Goal: Task Accomplishment & Management: Manage account settings

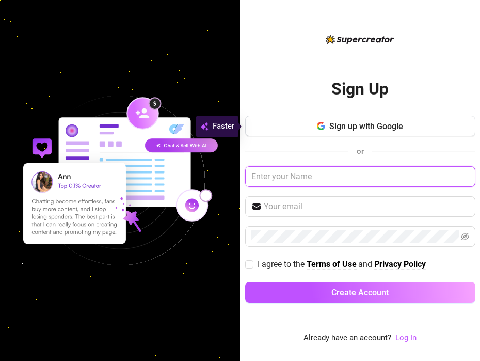
click at [290, 177] on input "text" at bounding box center [360, 176] width 230 height 21
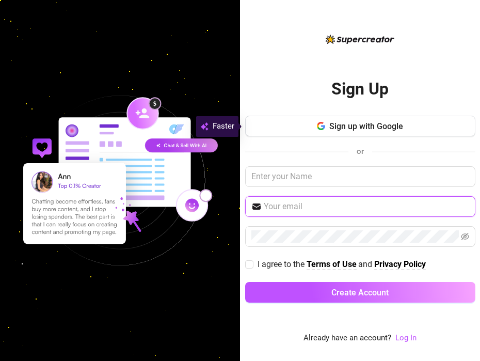
click at [264, 210] on input "text" at bounding box center [367, 206] width 206 height 12
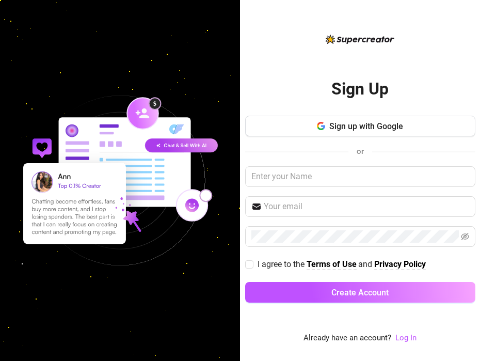
click at [372, 46] on div "Sign Up Sign up with Google or I agree to the Terms of Use and Privacy Policy C…" at bounding box center [360, 188] width 230 height 311
click at [375, 35] on img at bounding box center [360, 39] width 69 height 9
click at [408, 339] on link "Log In" at bounding box center [406, 337] width 21 height 9
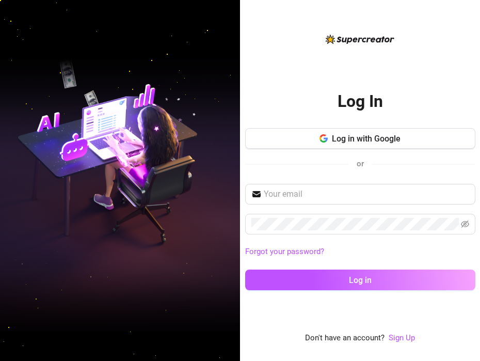
click at [360, 178] on div "Log in with Google or" at bounding box center [360, 153] width 230 height 51
click at [349, 196] on input "text" at bounding box center [367, 194] width 206 height 12
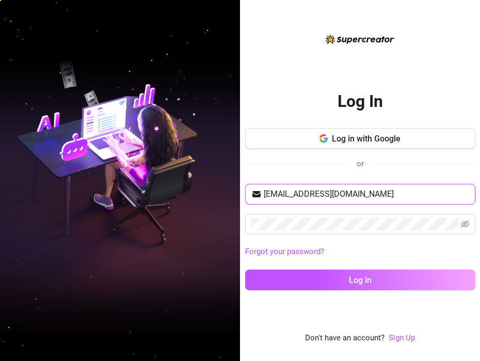
type input "[EMAIL_ADDRESS][DOMAIN_NAME]"
click at [245, 270] on button "Log in" at bounding box center [360, 280] width 230 height 21
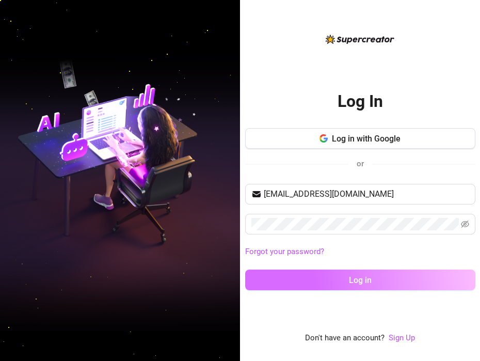
click at [293, 283] on button "Log in" at bounding box center [360, 280] width 230 height 21
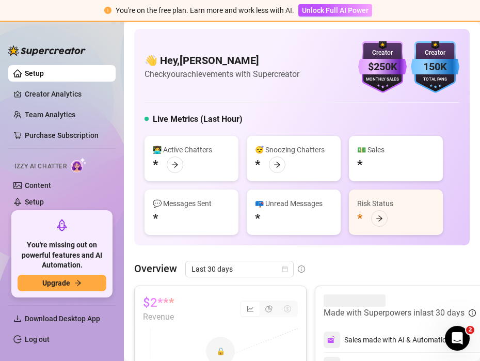
click at [79, 166] on img at bounding box center [79, 165] width 16 height 15
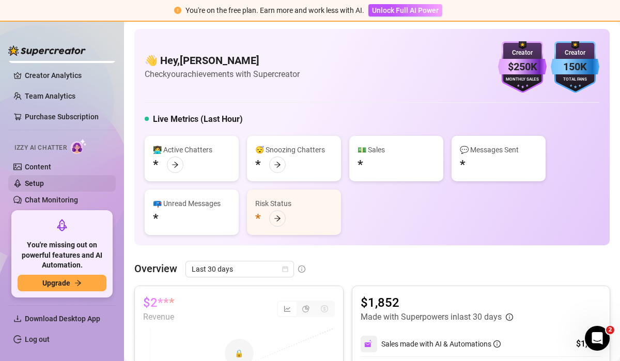
scroll to position [18, 0]
click at [42, 183] on link "Setup" at bounding box center [34, 184] width 19 height 8
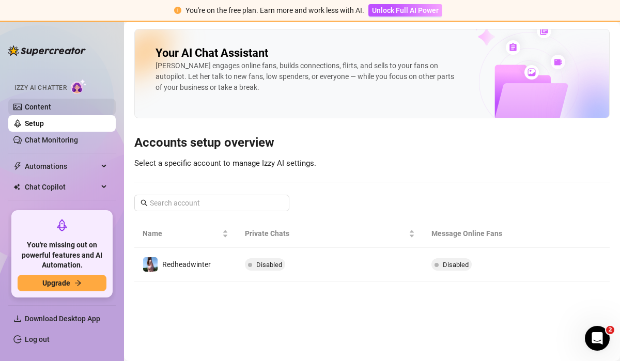
scroll to position [65, 0]
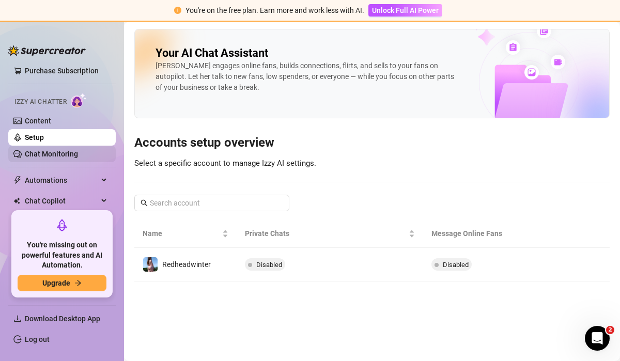
click at [42, 156] on link "Chat Monitoring" at bounding box center [51, 154] width 53 height 8
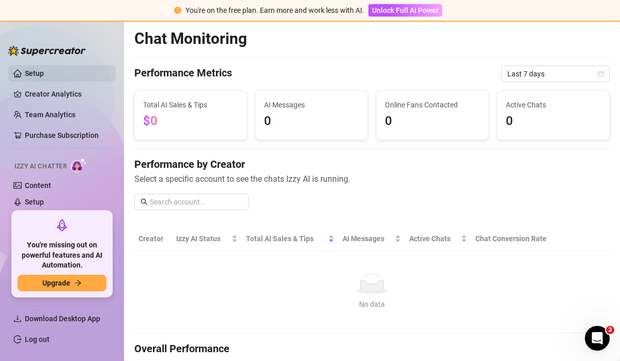
click at [44, 72] on link "Setup" at bounding box center [34, 73] width 19 height 8
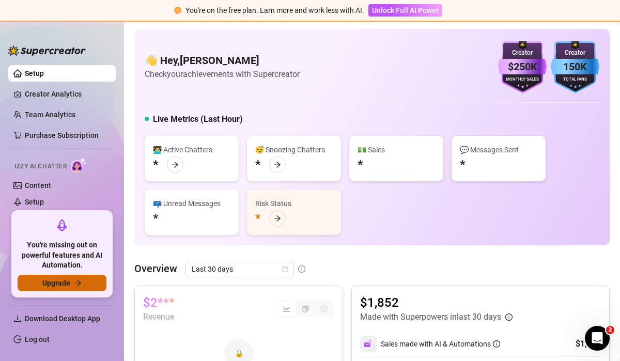
click at [76, 284] on icon "arrow-right" at bounding box center [77, 282] width 7 height 7
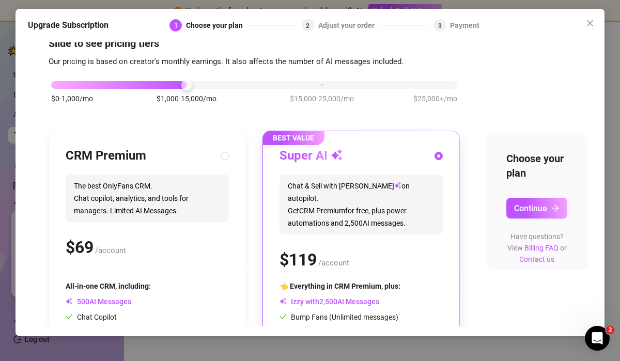
scroll to position [18, 0]
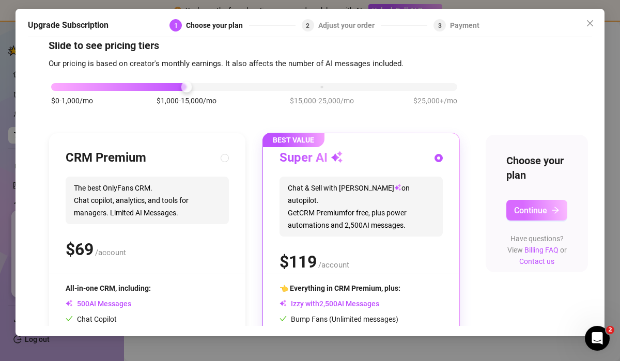
click at [480, 208] on button "Continue" at bounding box center [536, 210] width 61 height 21
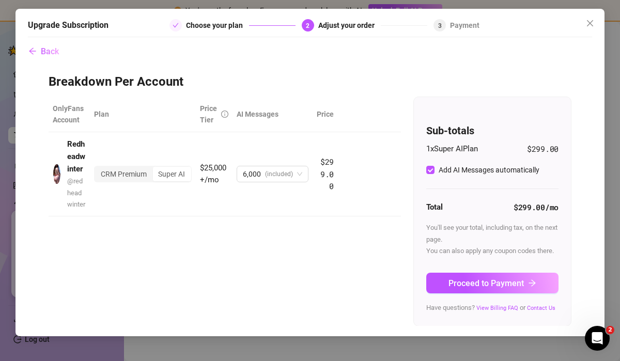
scroll to position [0, 0]
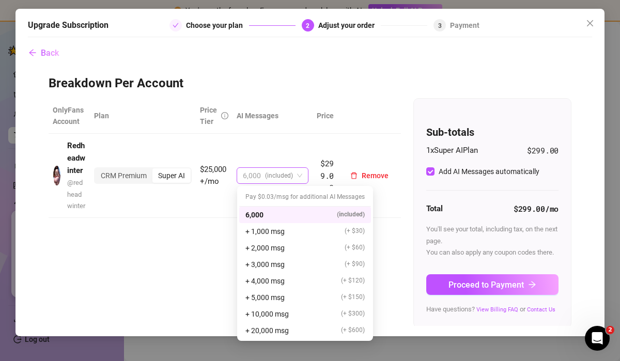
click at [286, 175] on span "(included)" at bounding box center [279, 175] width 28 height 15
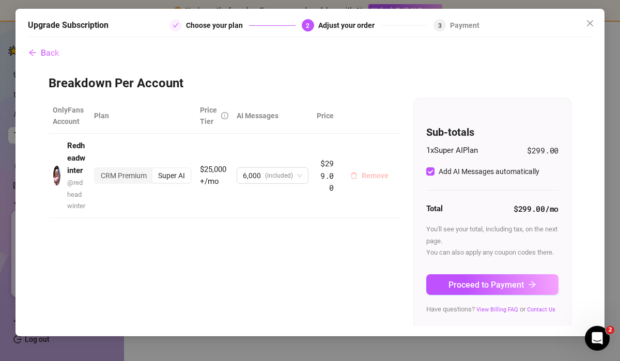
click at [366, 177] on span "Remove" at bounding box center [375, 175] width 27 height 8
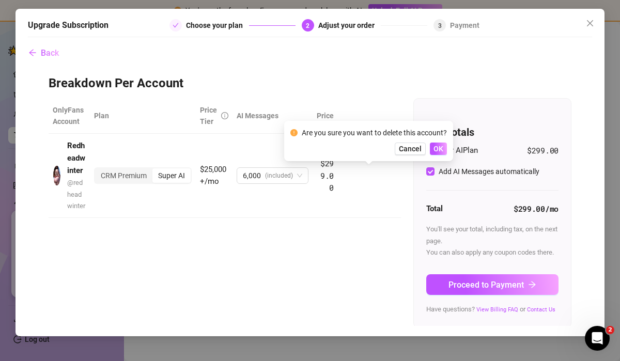
click at [447, 145] on div "Are you sure you want to delete this account? Cancel OK" at bounding box center [368, 141] width 169 height 40
click at [445, 145] on button "OK" at bounding box center [438, 149] width 17 height 12
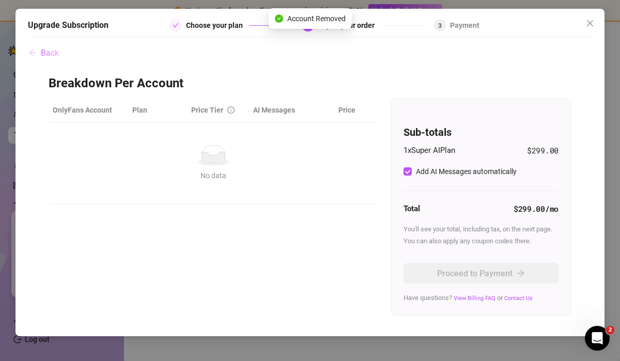
click at [41, 47] on button "Back" at bounding box center [44, 52] width 32 height 21
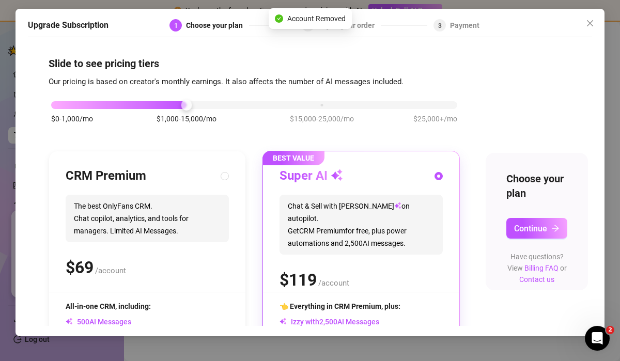
click at [480, 24] on icon "close" at bounding box center [590, 23] width 8 height 8
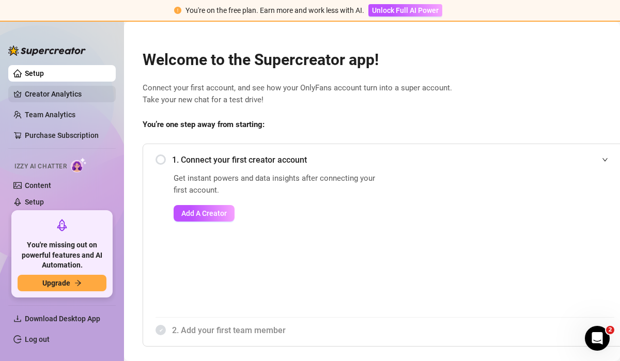
click at [55, 95] on link "Creator Analytics" at bounding box center [66, 94] width 83 height 17
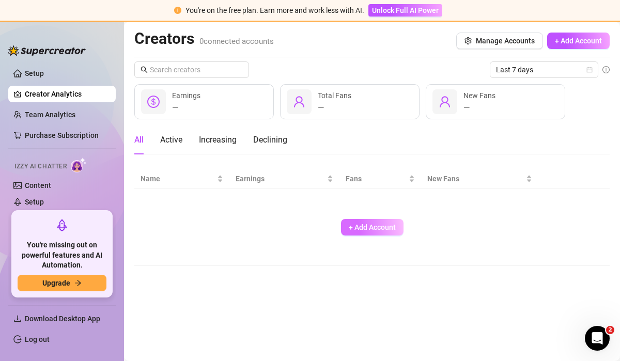
click at [374, 228] on span "+ Add Account" at bounding box center [372, 227] width 47 height 8
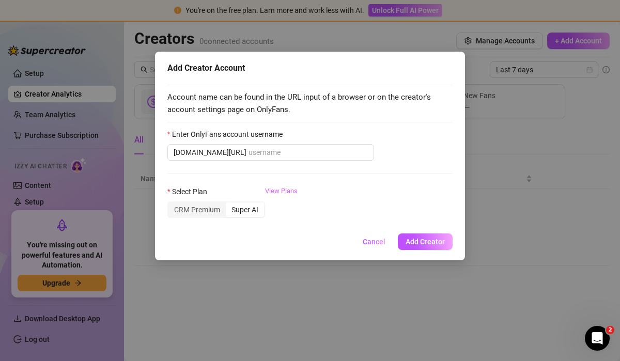
click at [287, 190] on link "View Plans" at bounding box center [281, 206] width 33 height 41
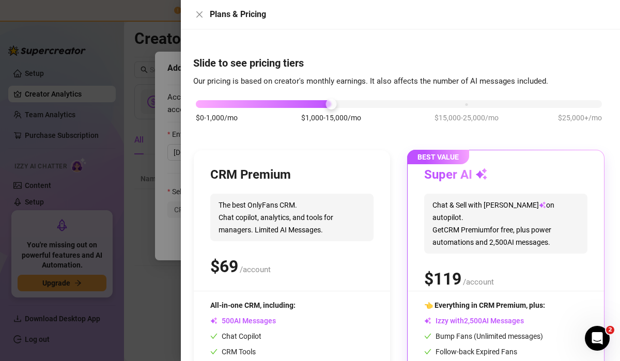
click at [165, 242] on div at bounding box center [310, 180] width 620 height 361
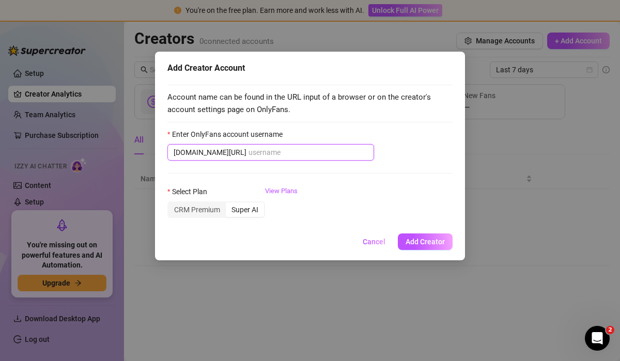
click at [264, 153] on input "Enter OnlyFans account username" at bounding box center [307, 152] width 119 height 11
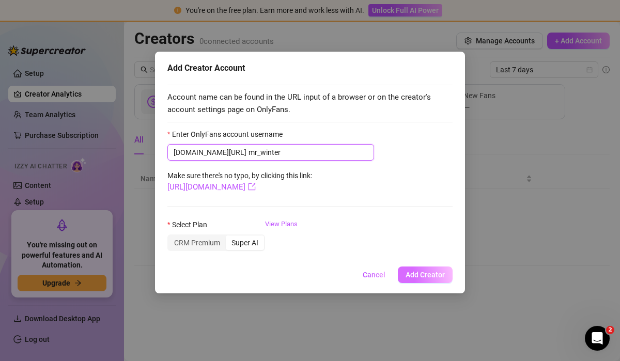
type input "mr_winter"
click at [412, 274] on span "Add Creator" at bounding box center [424, 275] width 39 height 8
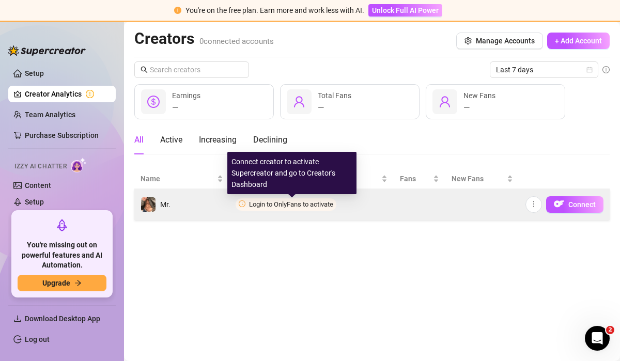
click at [295, 204] on span "Login to OnlyFans to activate" at bounding box center [291, 204] width 84 height 8
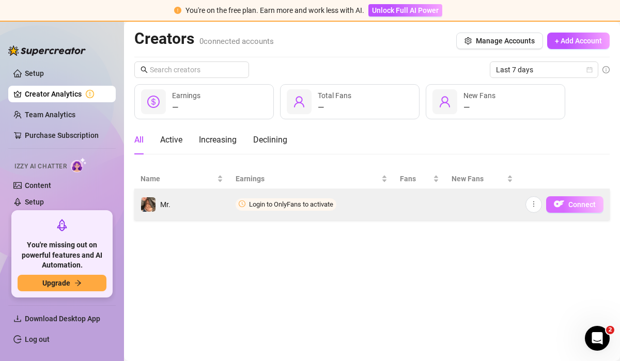
click at [480, 204] on img "button" at bounding box center [559, 204] width 10 height 10
